Goal: Task Accomplishment & Management: Manage account settings

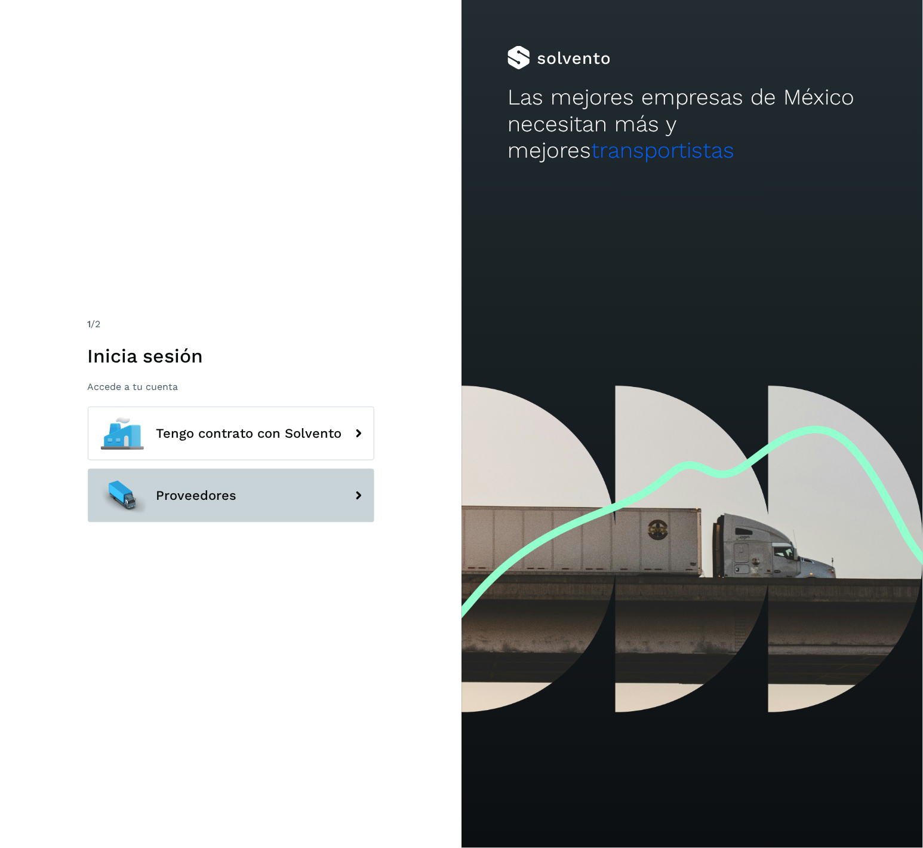
click at [302, 501] on button "Proveedores" at bounding box center [231, 496] width 287 height 54
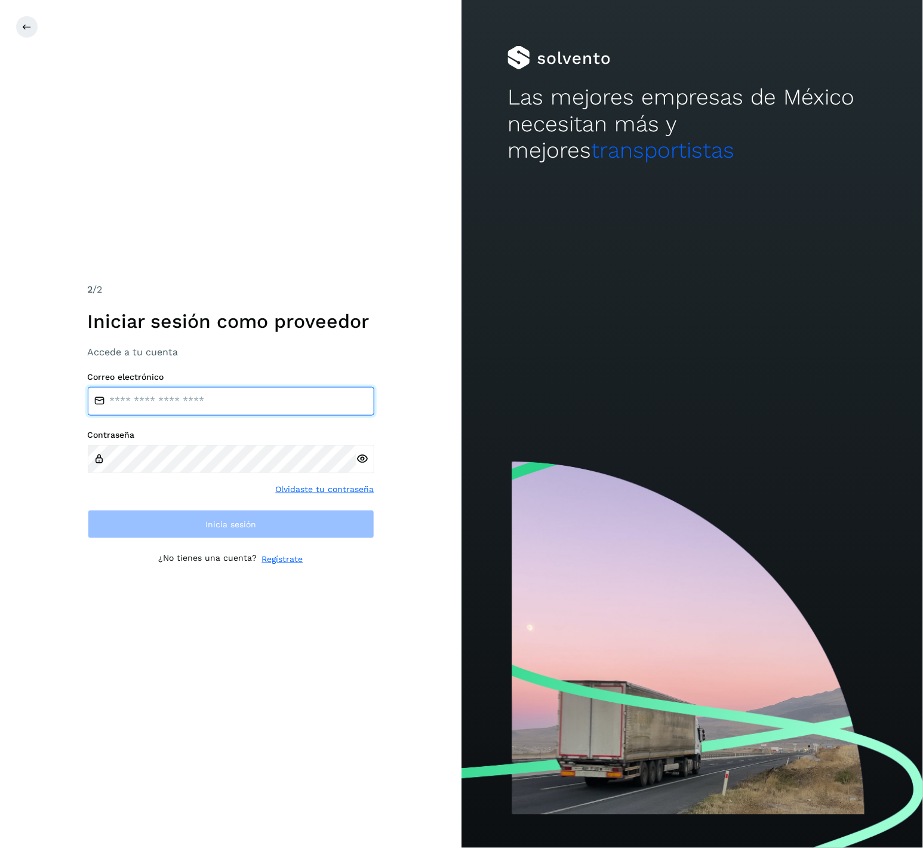
type input "**********"
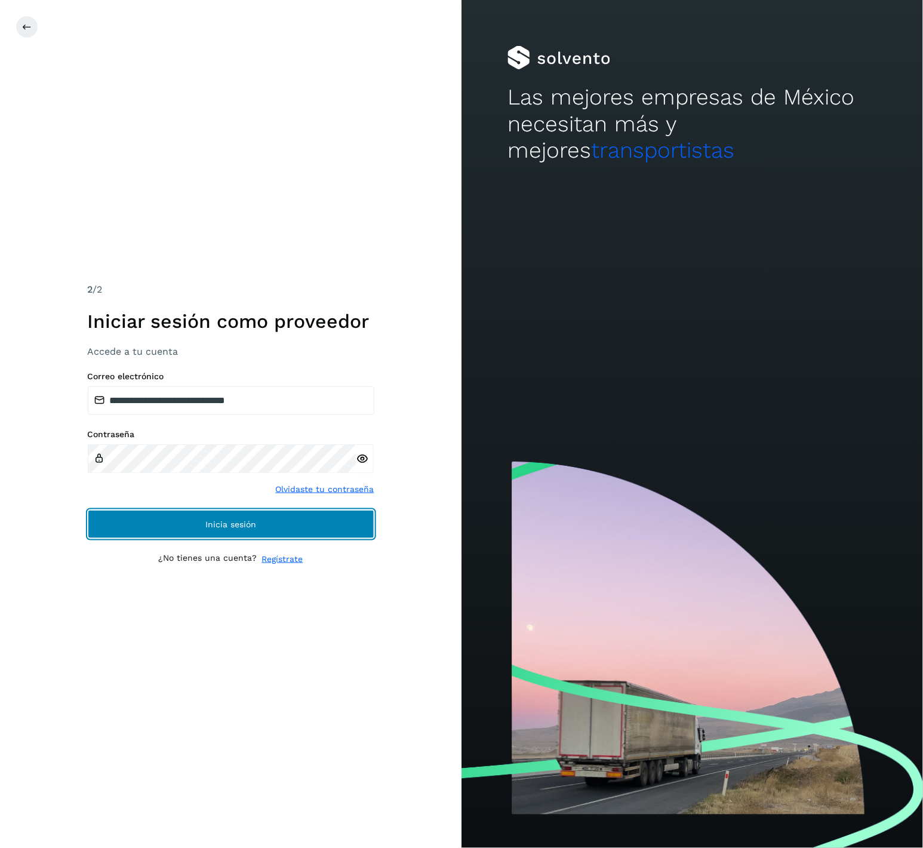
click at [293, 525] on button "Inicia sesión" at bounding box center [231, 524] width 287 height 29
click at [264, 510] on button "Inicia sesión" at bounding box center [231, 524] width 287 height 29
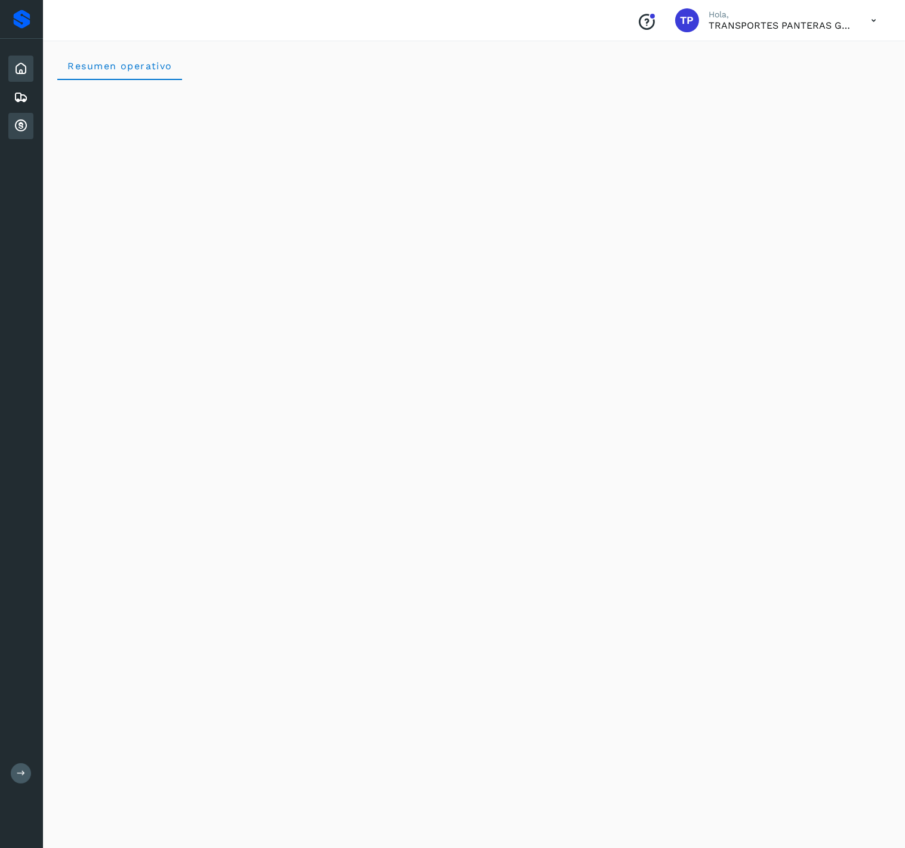
click at [21, 119] on icon at bounding box center [21, 126] width 14 height 14
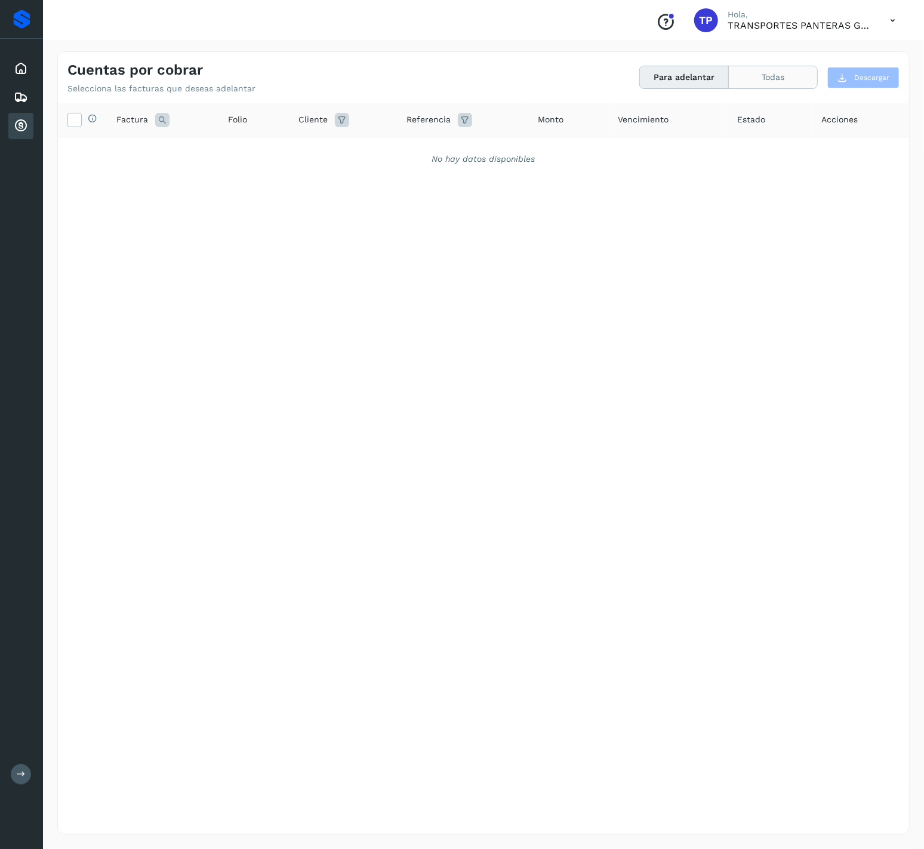
click at [767, 75] on button "Todas" at bounding box center [773, 77] width 88 height 22
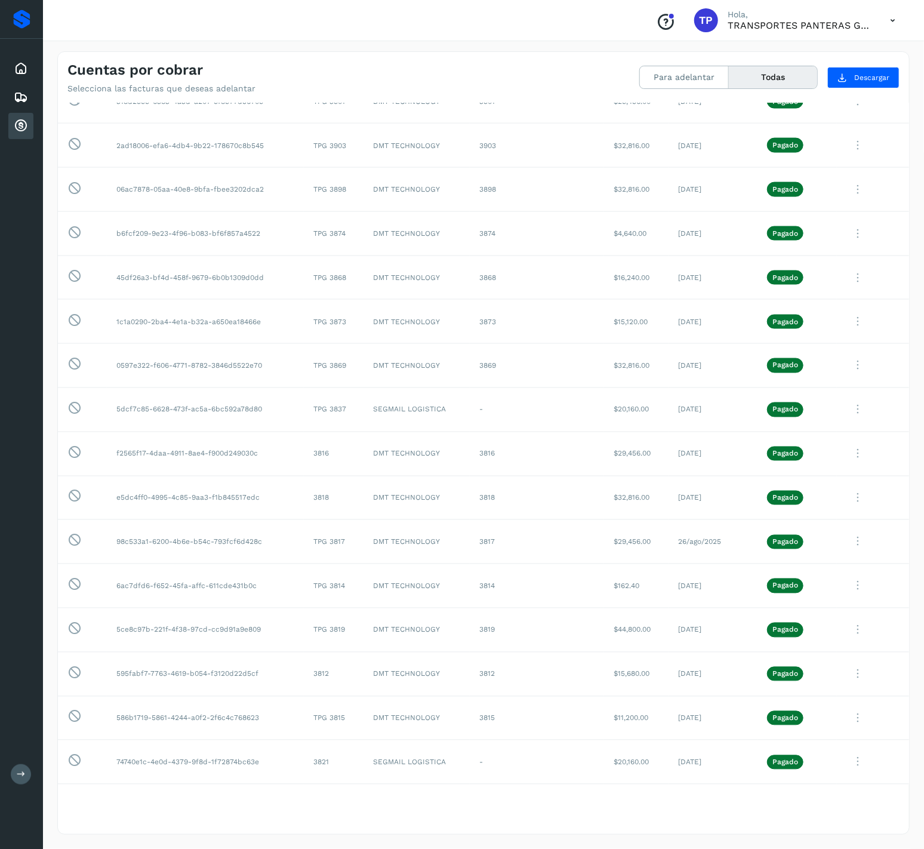
scroll to position [557, 0]
